Goal: Task Accomplishment & Management: Complete application form

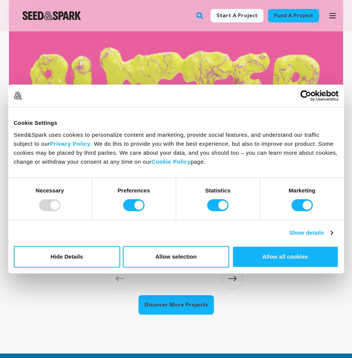
scroll to position [928, 0]
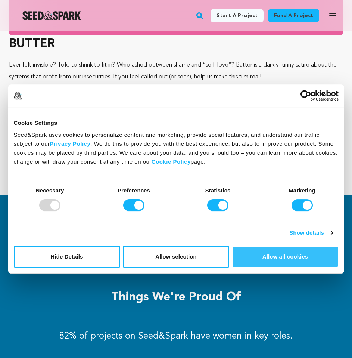
click at [301, 259] on button "Allow all cookies" at bounding box center [285, 257] width 106 height 22
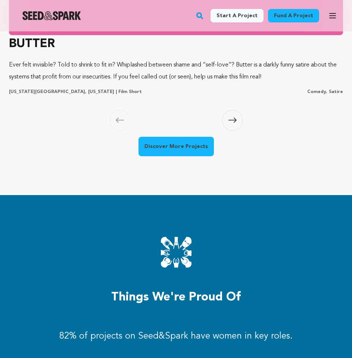
click at [253, 15] on link "Start a project" at bounding box center [237, 15] width 53 height 13
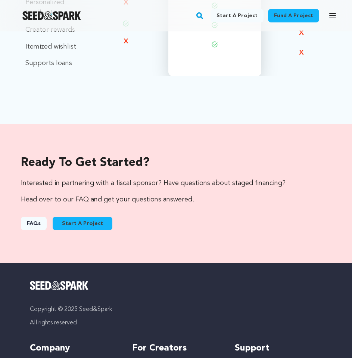
drag, startPoint x: 355, startPoint y: 56, endPoint x: 333, endPoint y: 274, distance: 218.8
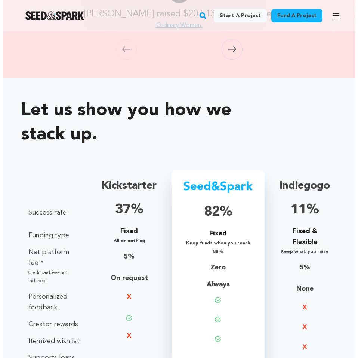
scroll to position [704, 0]
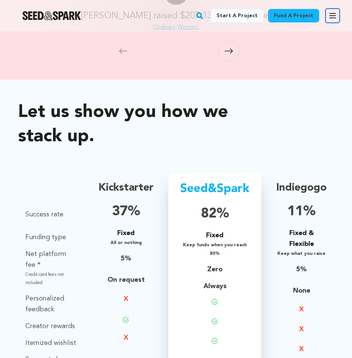
click at [333, 15] on icon "button" at bounding box center [333, 15] width 6 height 4
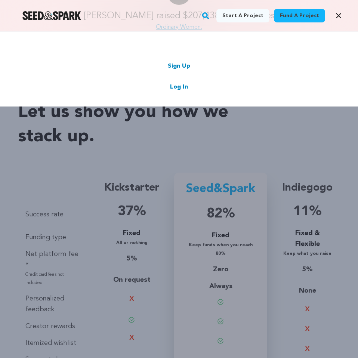
click at [192, 65] on div "Sign Up Log In" at bounding box center [178, 77] width 313 height 30
click at [181, 71] on div "Sign Up Log In" at bounding box center [178, 77] width 313 height 30
click at [181, 66] on link "Sign Up" at bounding box center [179, 66] width 22 height 9
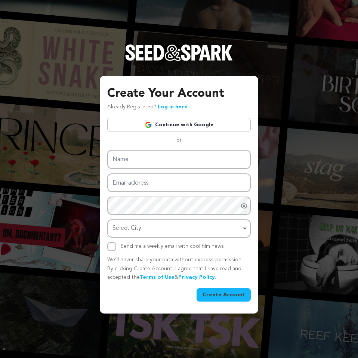
click at [167, 122] on link "Continue with Google" at bounding box center [178, 125] width 143 height 14
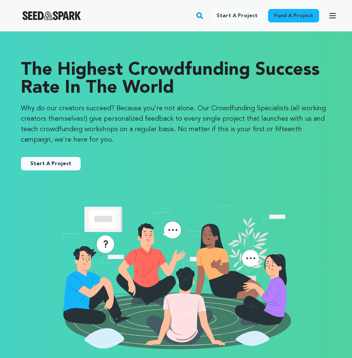
click at [245, 12] on link "Start a project" at bounding box center [237, 15] width 53 height 13
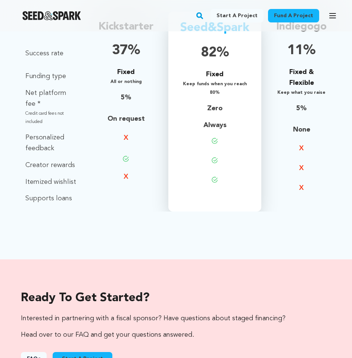
scroll to position [868, 0]
